Goal: Task Accomplishment & Management: Manage account settings

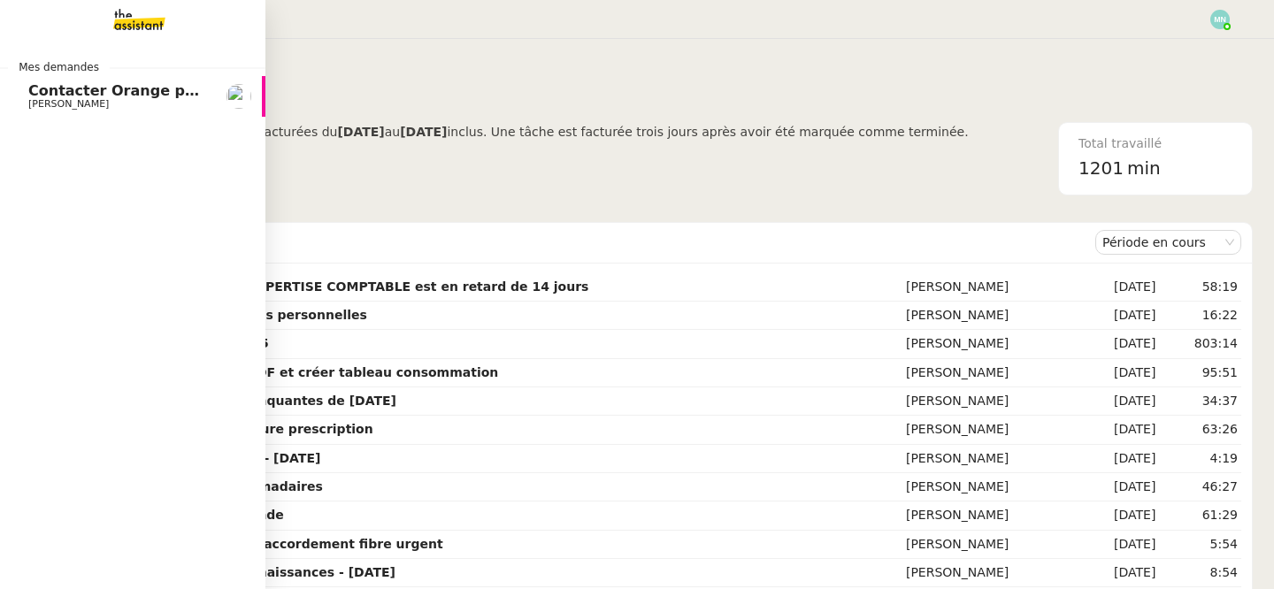
click at [36, 95] on span "Contacter Orange pour raccordement fibre urgent" at bounding box center [228, 90] width 400 height 17
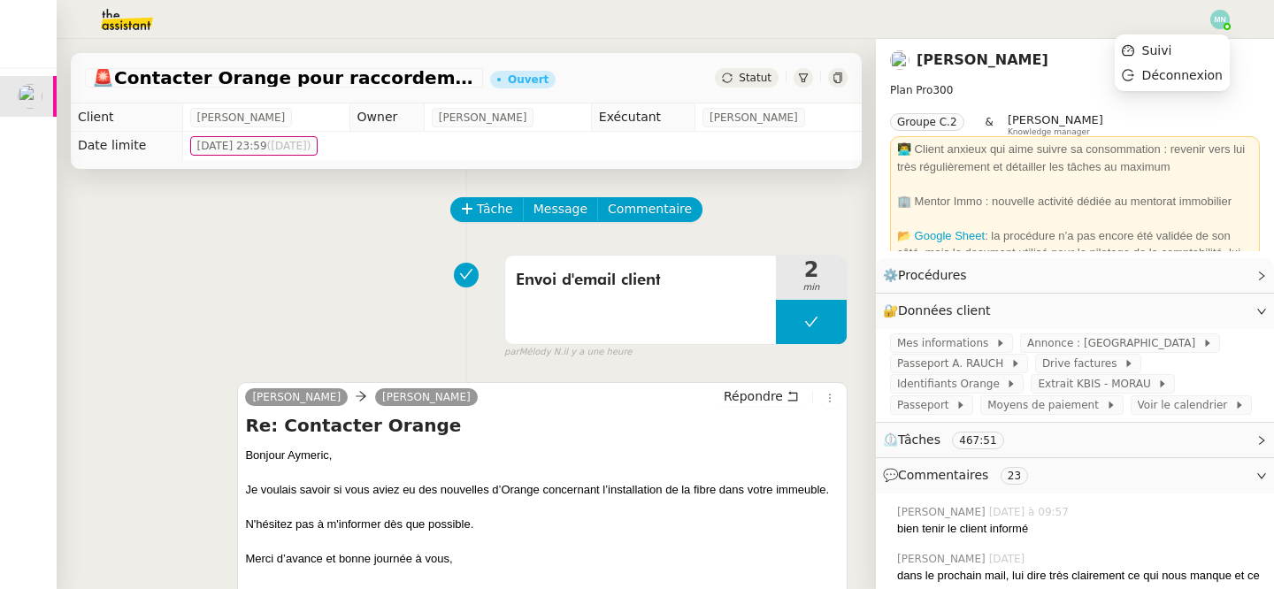
click at [1226, 14] on img at bounding box center [1220, 19] width 19 height 19
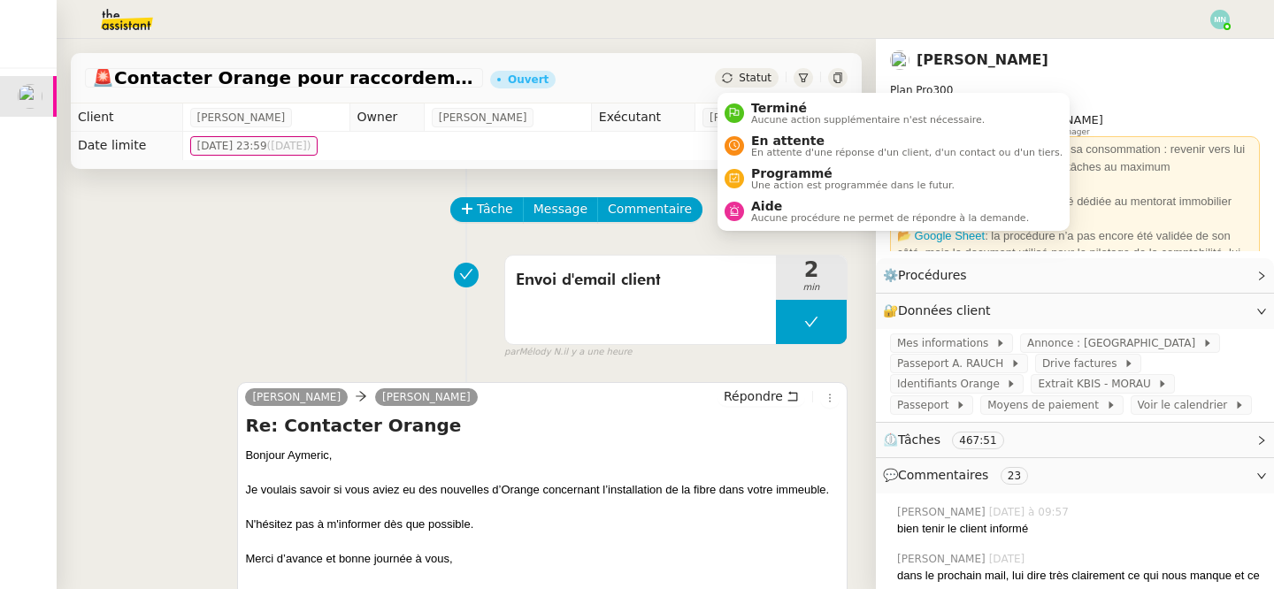
click at [755, 72] on span "Statut" at bounding box center [755, 78] width 33 height 12
click at [767, 142] on span "En attente" at bounding box center [906, 141] width 311 height 14
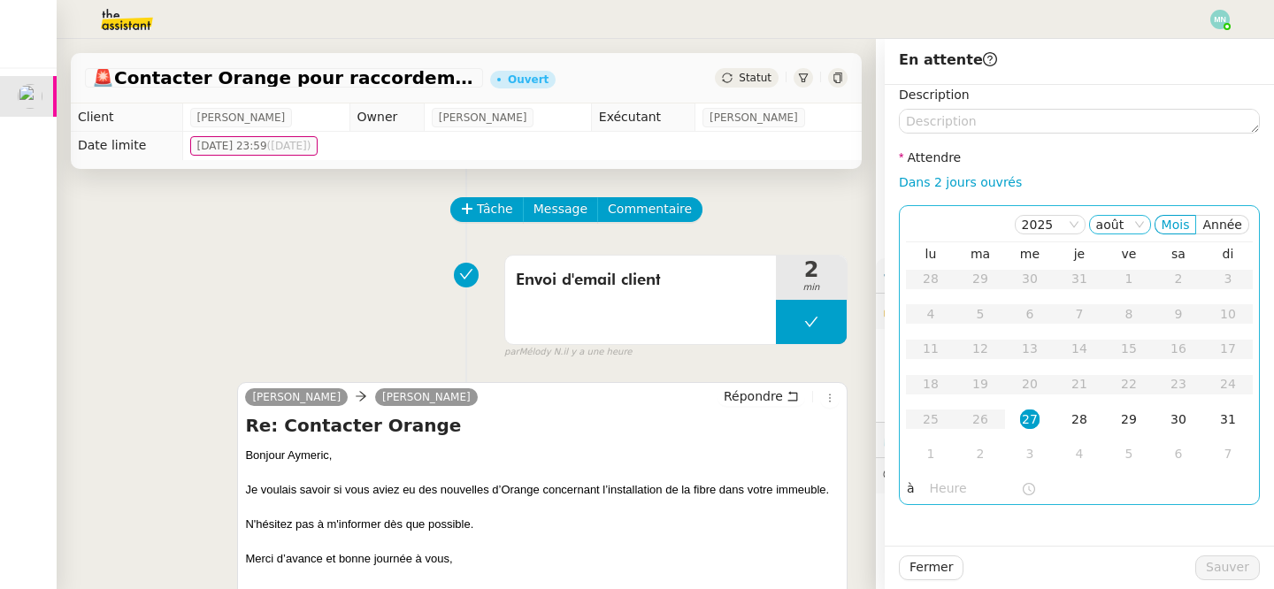
click at [1122, 221] on nz-select-item "août" at bounding box center [1120, 225] width 48 height 18
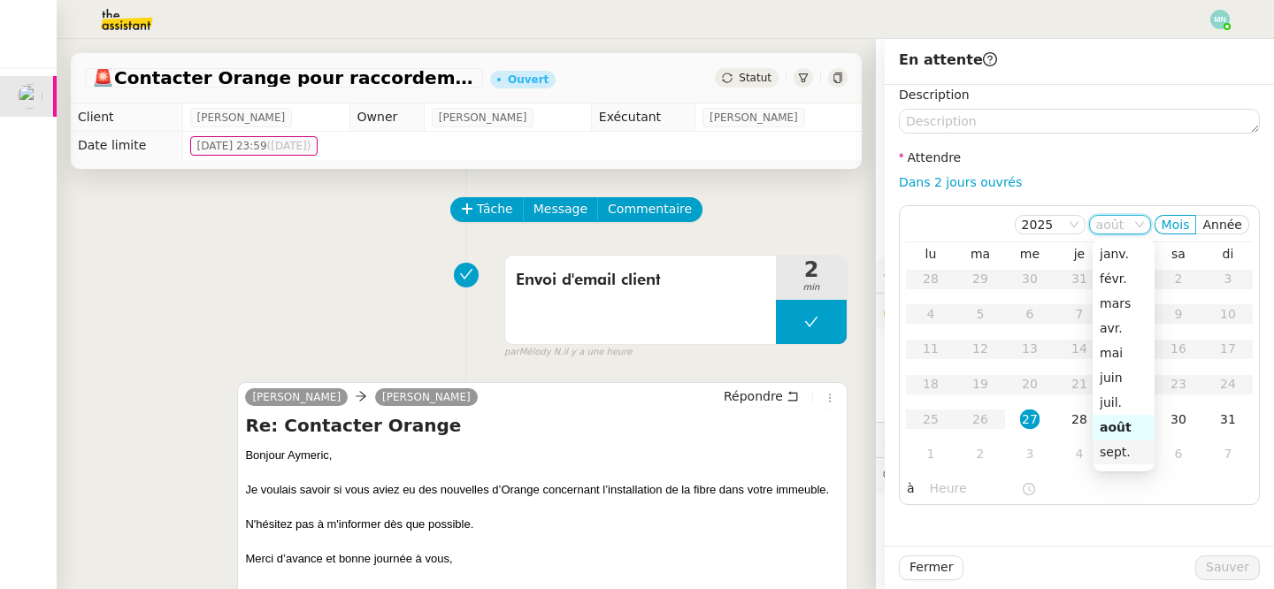
click at [1133, 455] on div "sept." at bounding box center [1124, 452] width 48 height 16
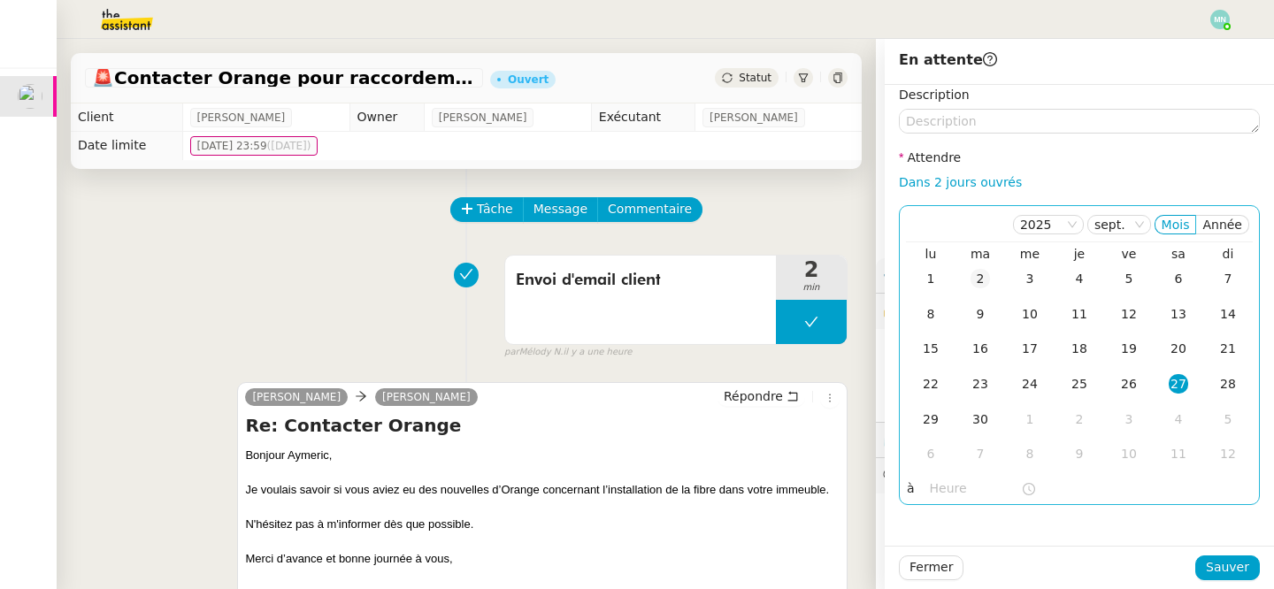
click at [991, 282] on td "2" at bounding box center [981, 279] width 50 height 35
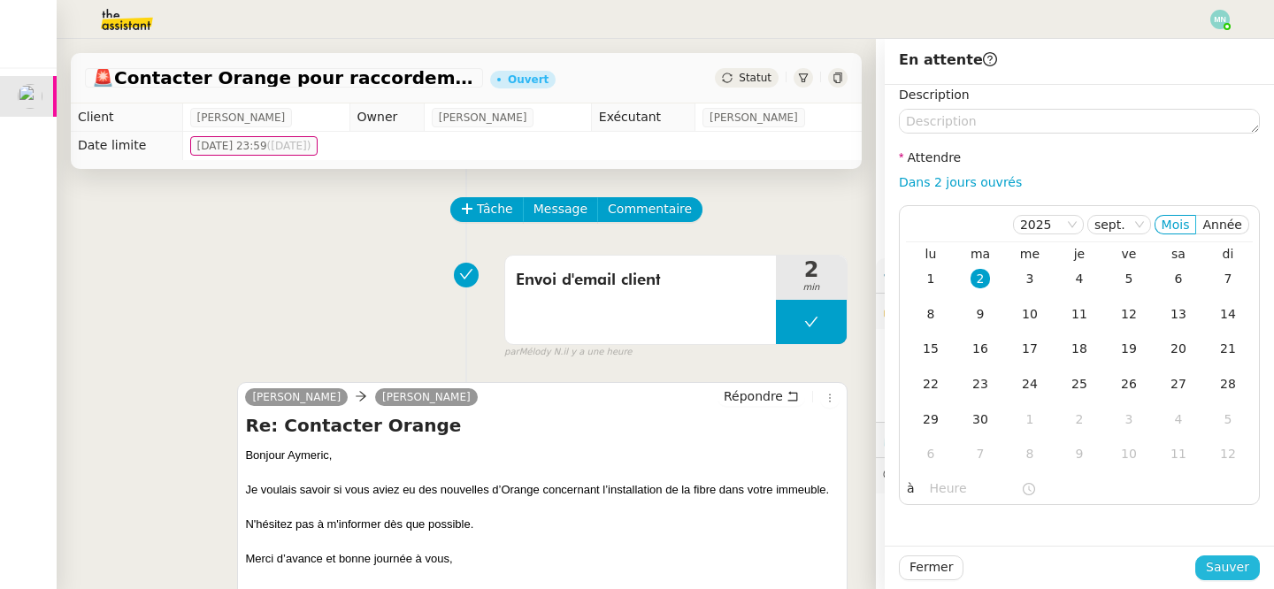
click at [1241, 564] on span "Sauver" at bounding box center [1227, 568] width 43 height 20
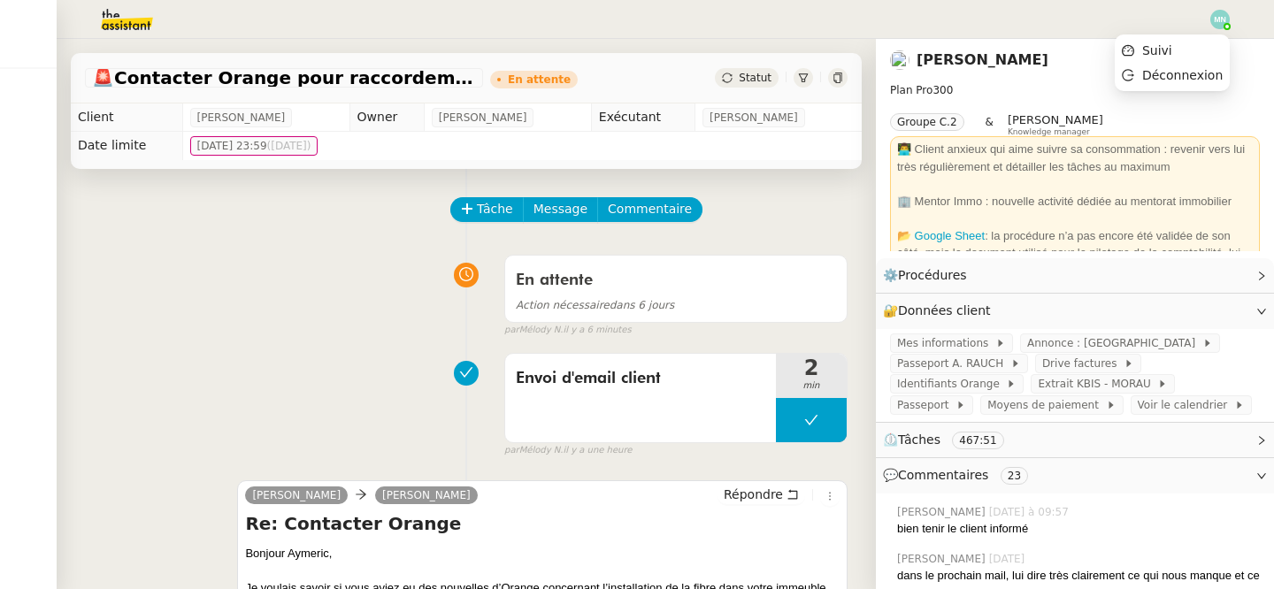
click at [1217, 20] on img at bounding box center [1220, 19] width 19 height 19
click at [1181, 42] on li "Suivi" at bounding box center [1172, 50] width 115 height 25
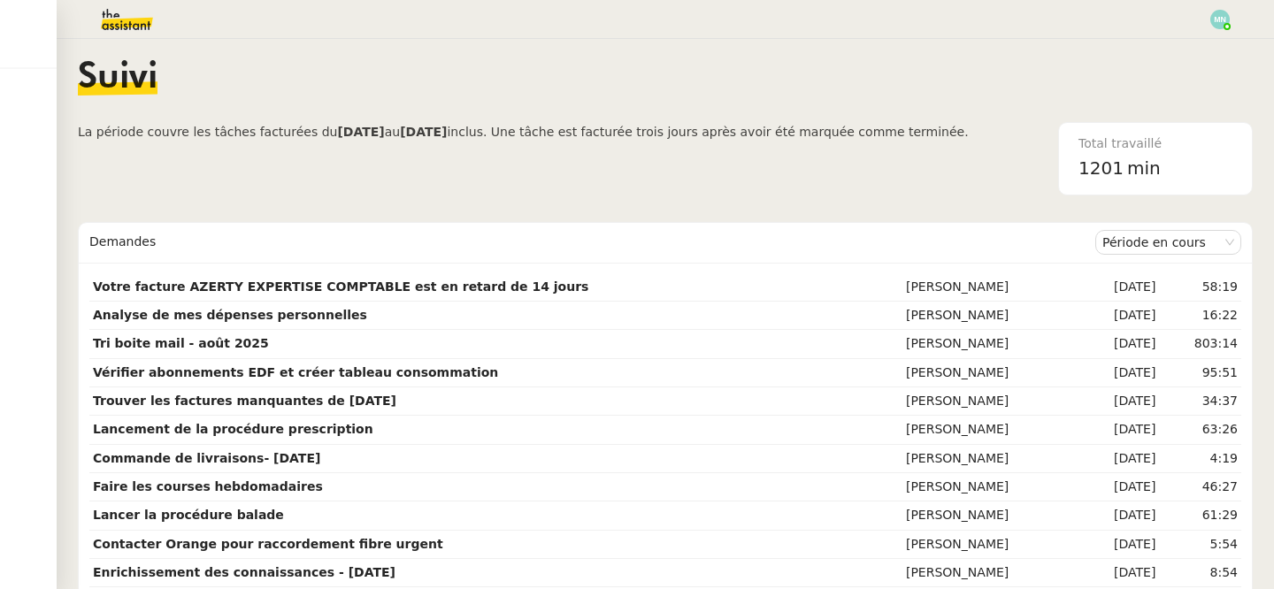
click at [106, 15] on img at bounding box center [112, 19] width 137 height 39
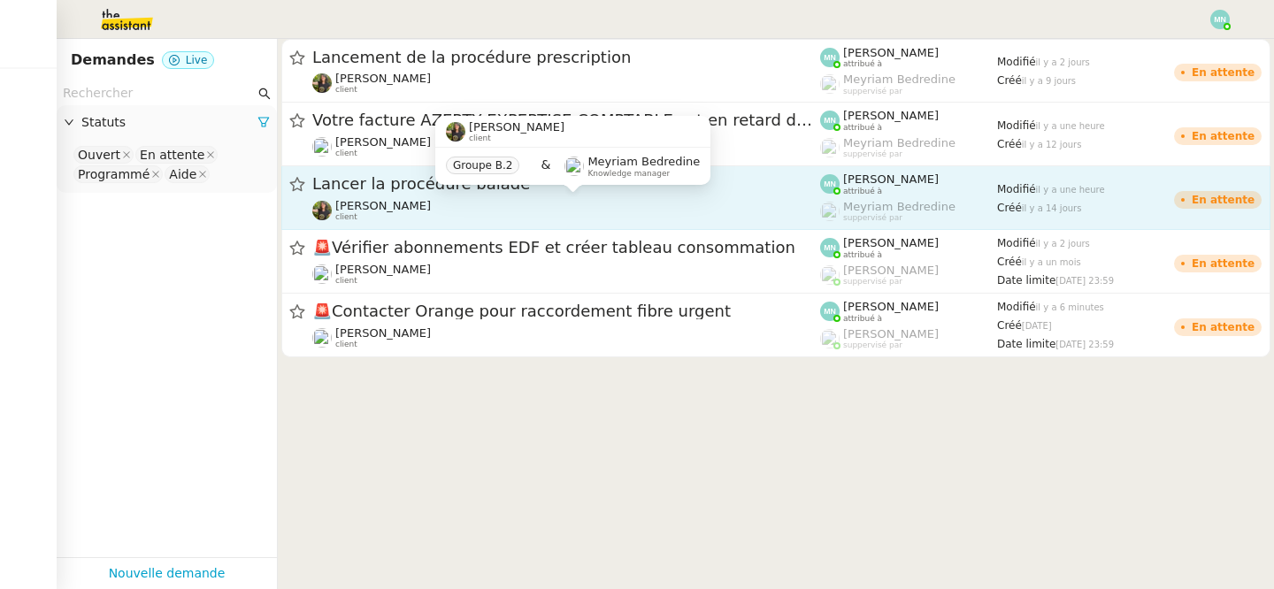
click at [442, 204] on div "Enora Conan client" at bounding box center [566, 210] width 508 height 23
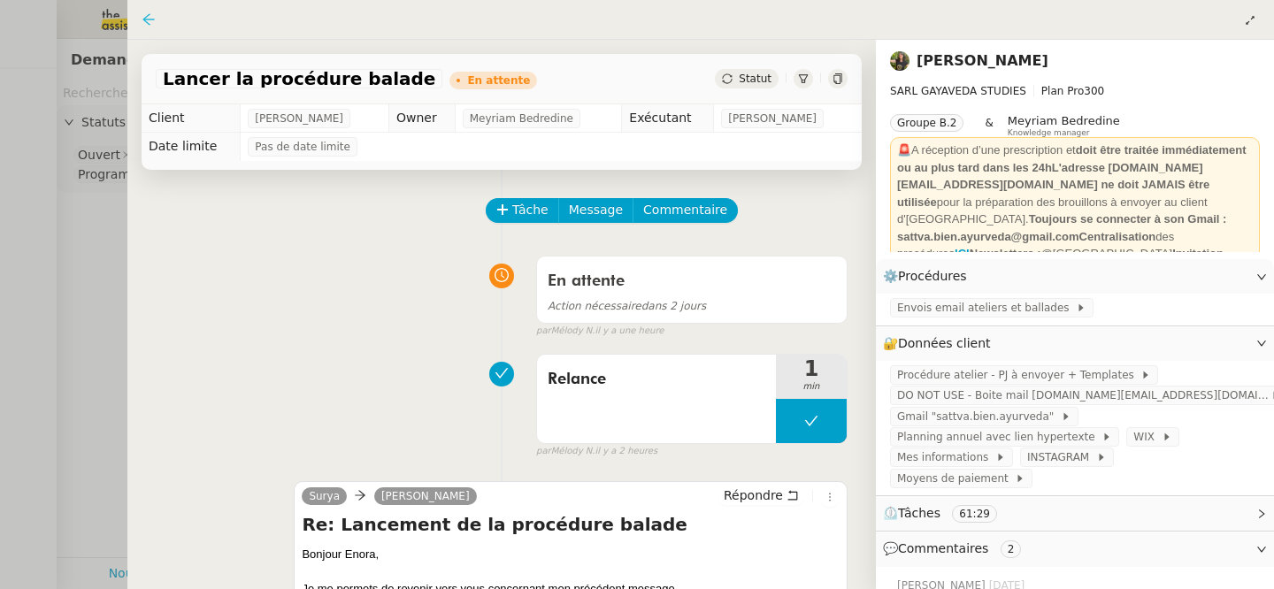
click at [148, 17] on icon at bounding box center [149, 19] width 14 height 14
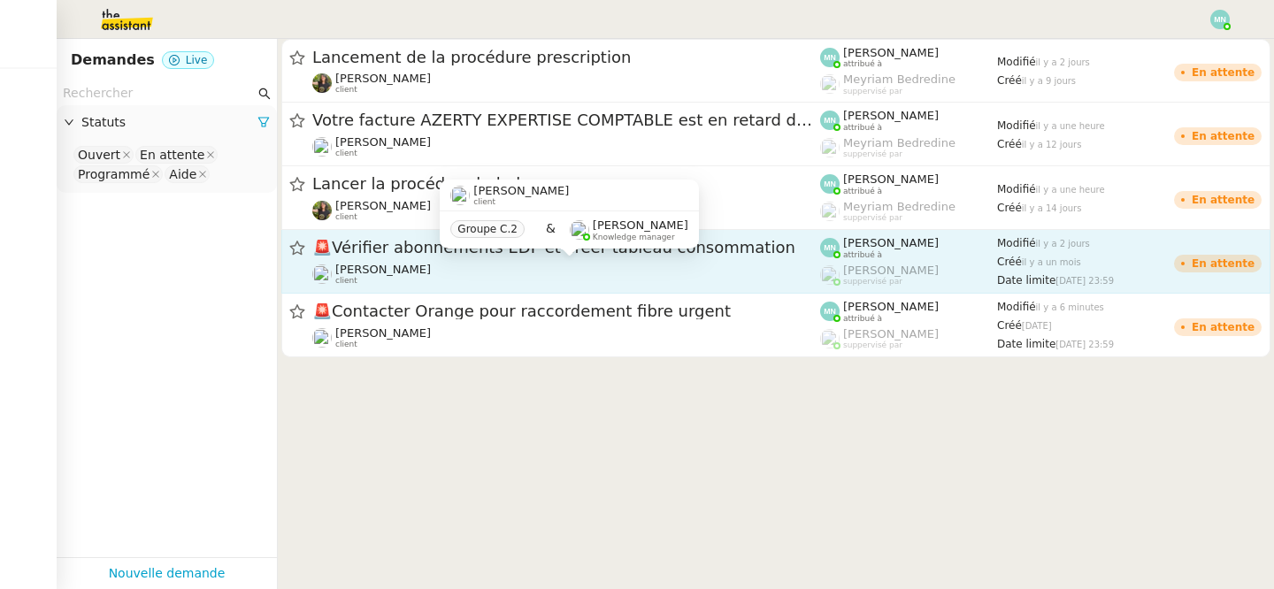
click at [458, 269] on div "Aymeric RAUCH client" at bounding box center [566, 274] width 508 height 23
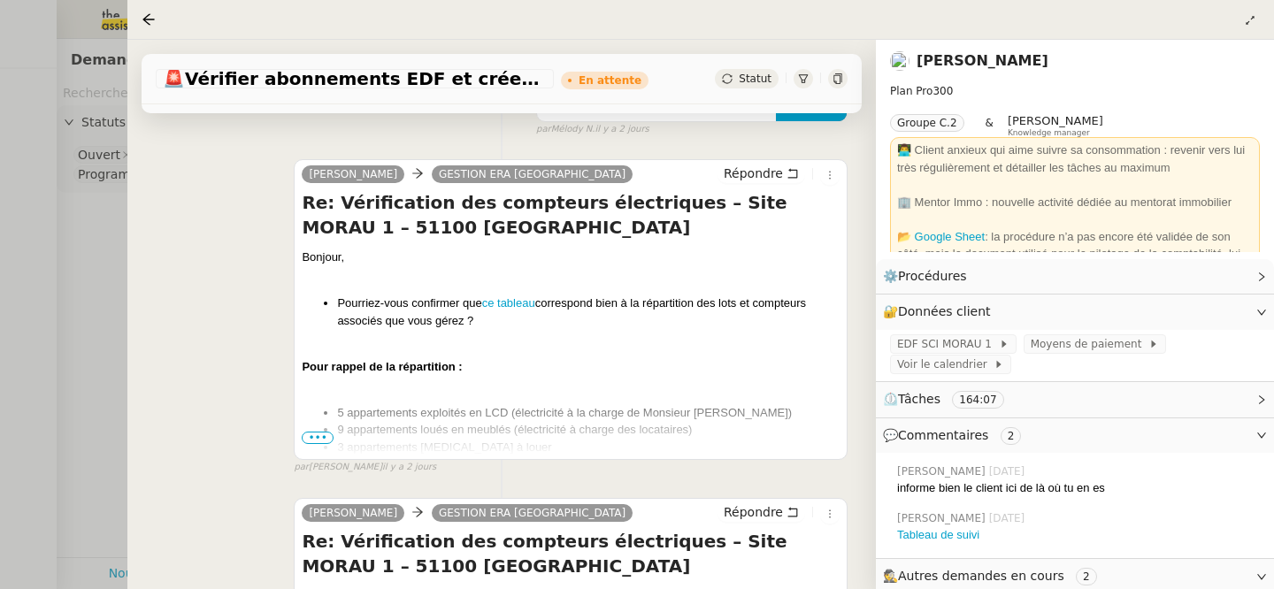
scroll to position [338, 0]
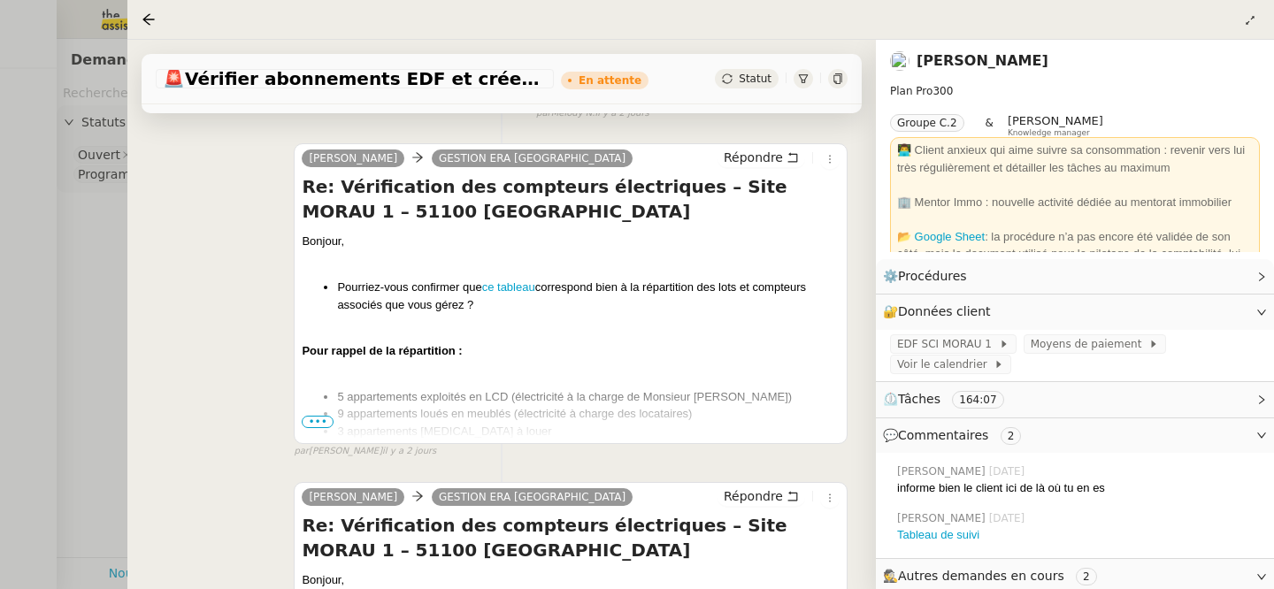
click at [312, 419] on span "•••" at bounding box center [318, 422] width 32 height 12
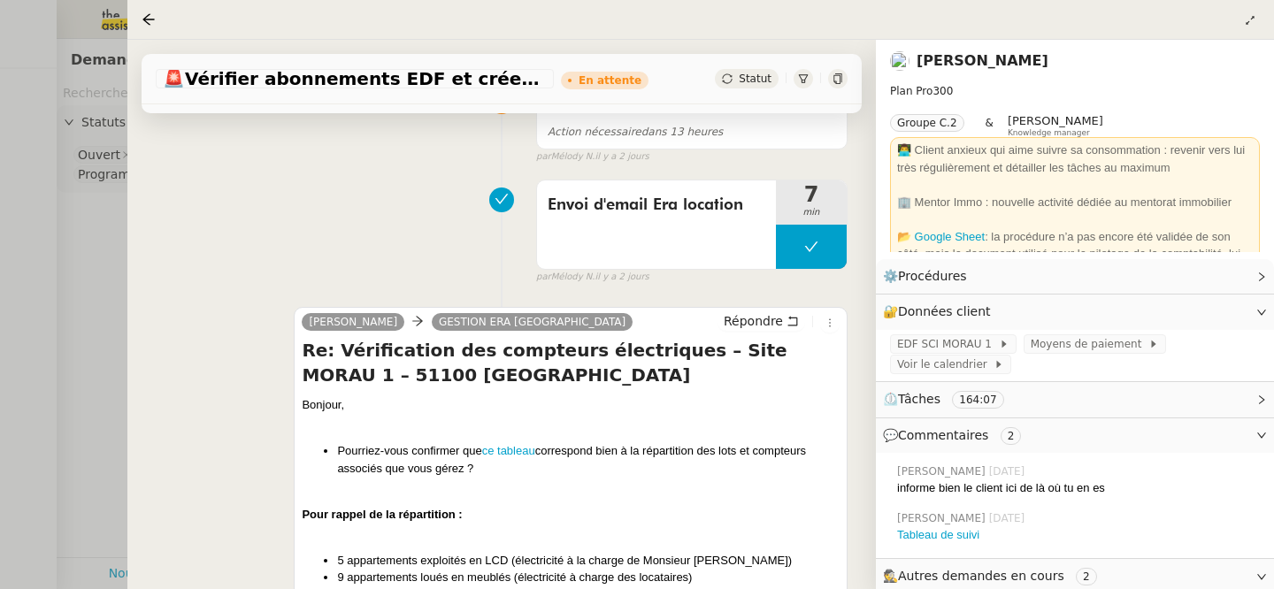
scroll to position [226, 0]
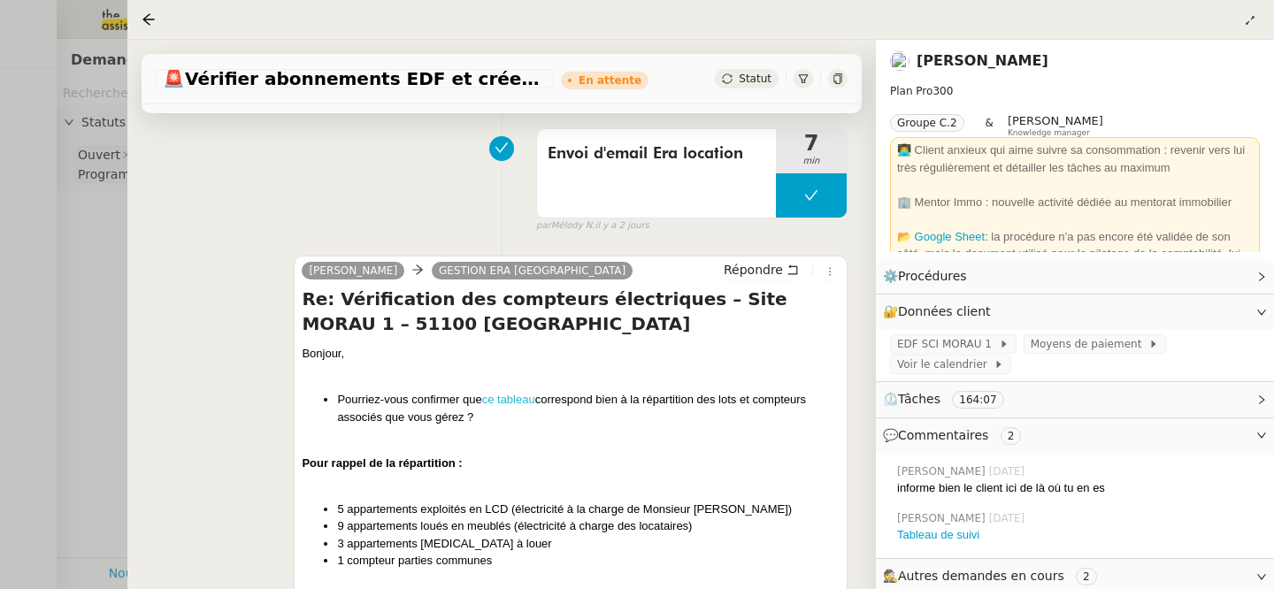
click at [507, 401] on link "ce tableau" at bounding box center [508, 399] width 53 height 13
click at [153, 19] on icon at bounding box center [149, 19] width 14 height 14
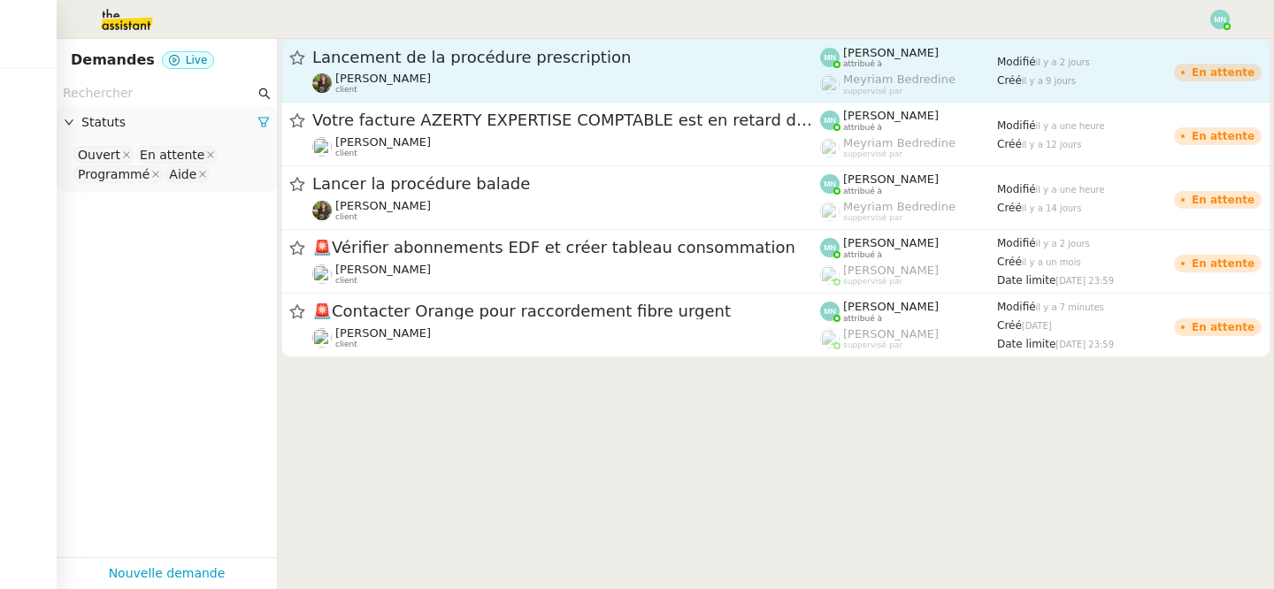
click at [384, 46] on link "Lancement de la procédure prescription Enora Conan client Mélody Noé attribué à…" at bounding box center [775, 71] width 989 height 64
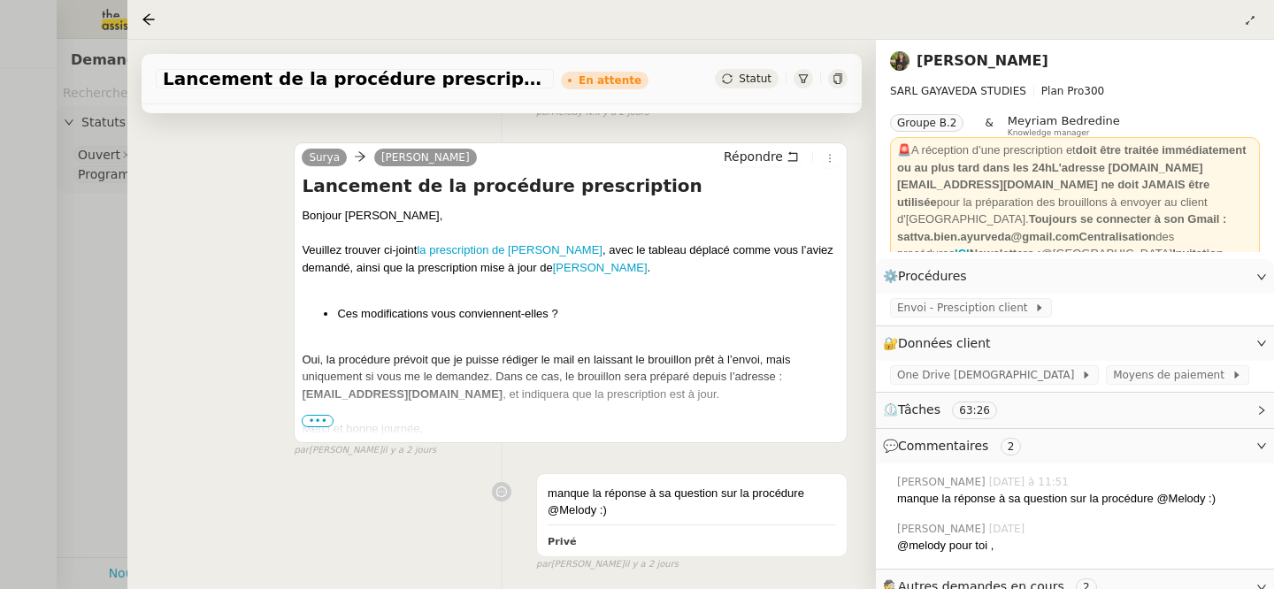
scroll to position [335, 0]
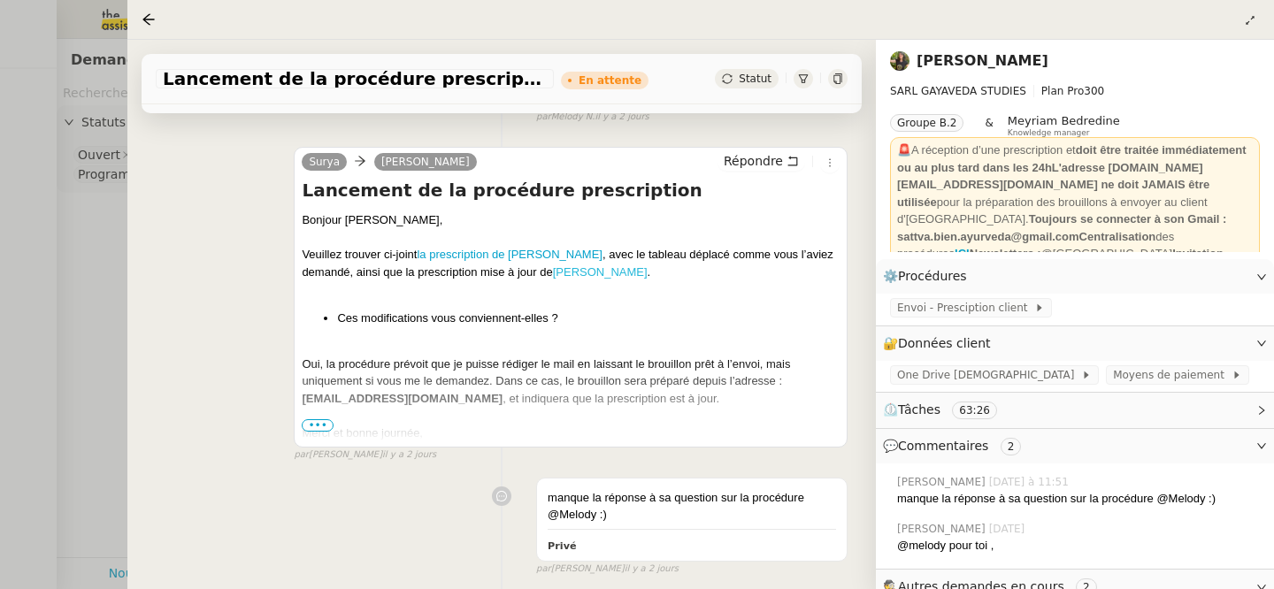
click at [581, 273] on link "Julie Oudin" at bounding box center [600, 271] width 95 height 13
click at [35, 292] on div at bounding box center [637, 294] width 1274 height 589
